Goal: Task Accomplishment & Management: Manage account settings

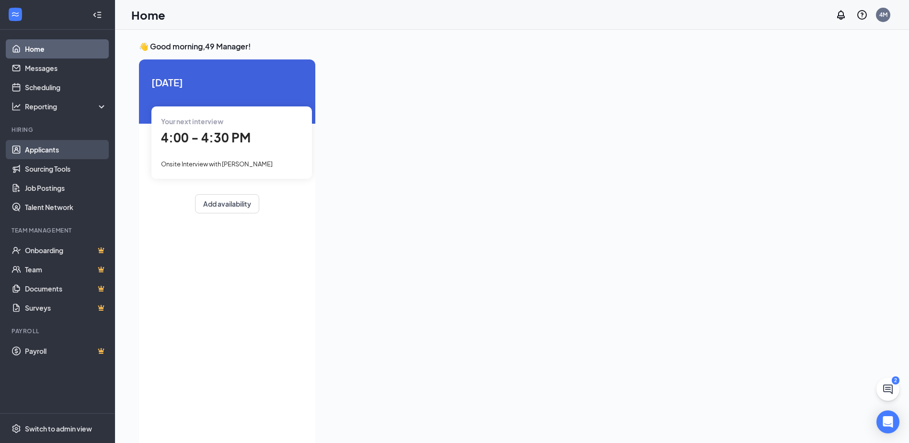
click at [58, 151] on link "Applicants" at bounding box center [66, 149] width 82 height 19
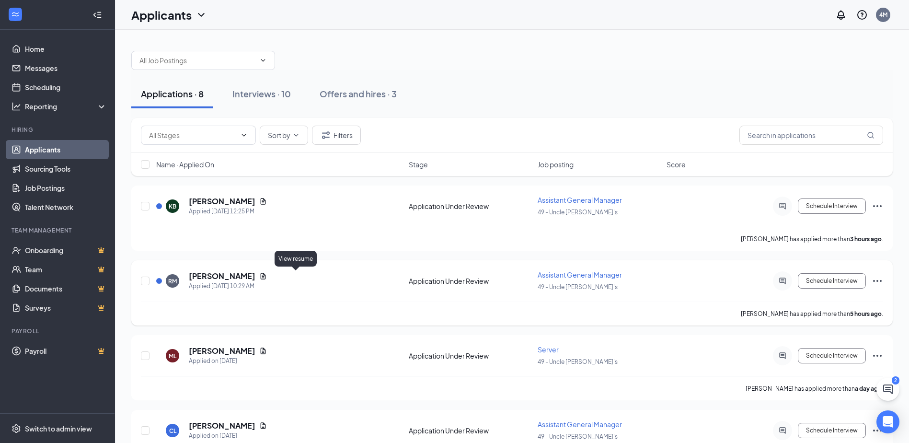
click at [266, 276] on icon "Document" at bounding box center [263, 276] width 5 height 6
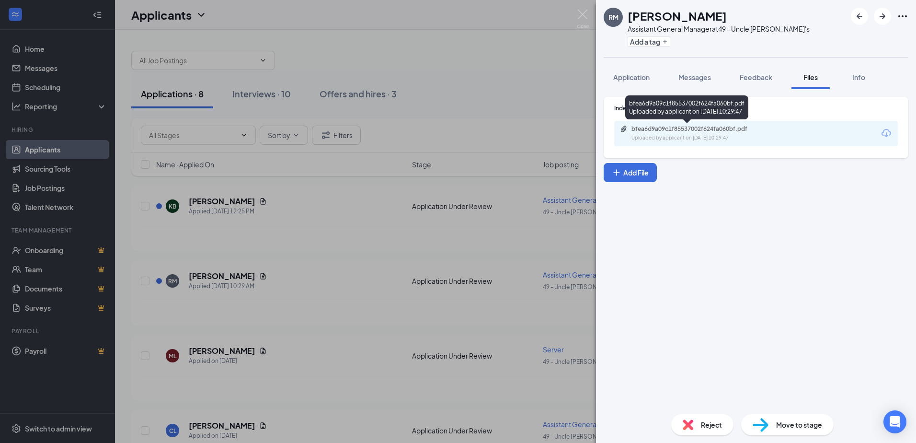
click at [727, 137] on div "Uploaded by applicant on [DATE] 10:29:47" at bounding box center [703, 138] width 144 height 8
click at [326, 214] on div "[PERSON_NAME] [PERSON_NAME] Assistant General Manager at 49 - Uncle [PERSON_NAM…" at bounding box center [458, 221] width 916 height 443
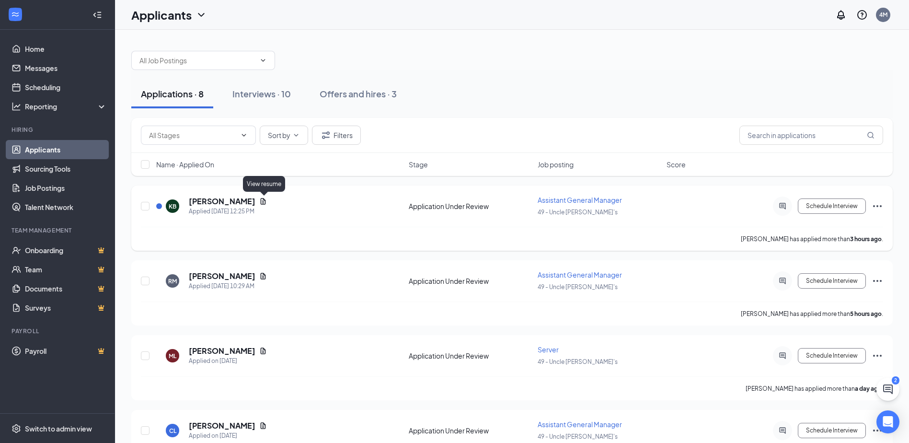
click at [266, 200] on icon "Document" at bounding box center [263, 201] width 5 height 6
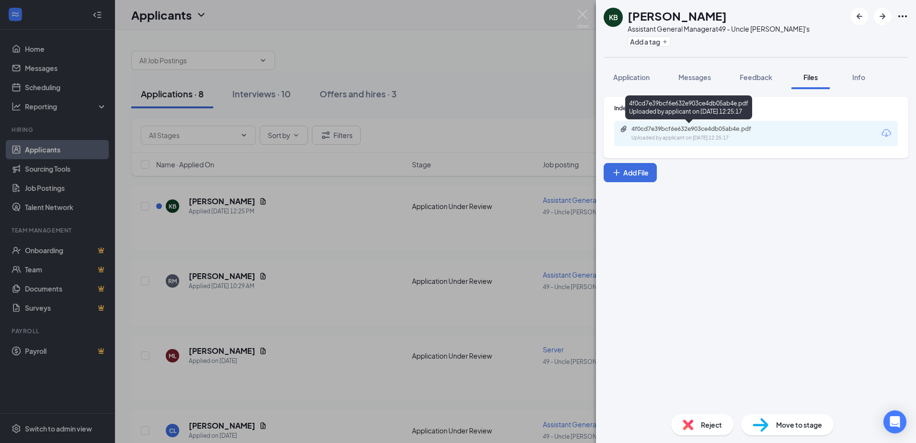
click at [666, 130] on div "4f0cd7e39bcf6e632e903ce4db05ab4e.pdf" at bounding box center [698, 129] width 134 height 8
click at [449, 53] on div "KB [PERSON_NAME] Assistant General Manager at 49 - Uncle [PERSON_NAME]'s Add a …" at bounding box center [458, 221] width 916 height 443
